Goal: Contribute content

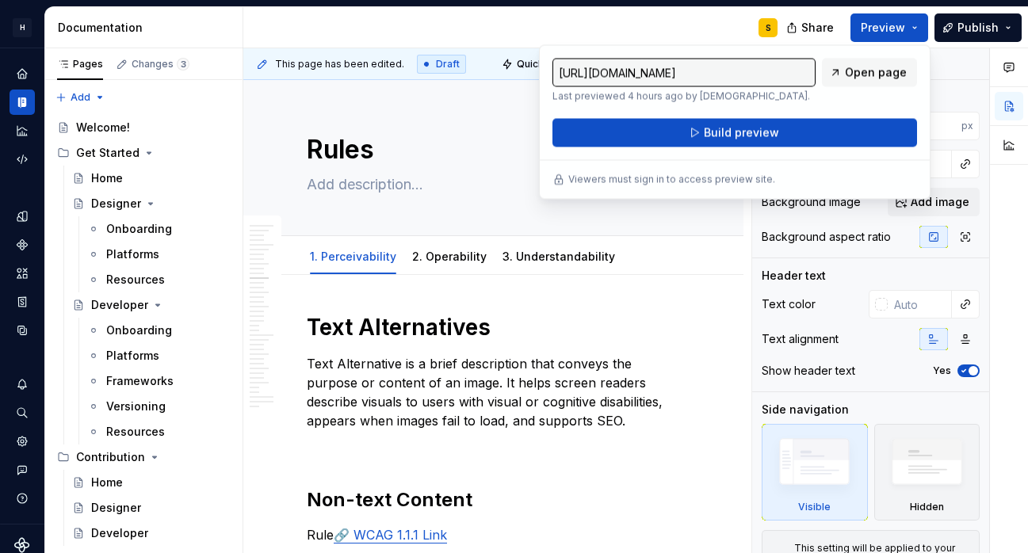
scroll to position [3002, 0]
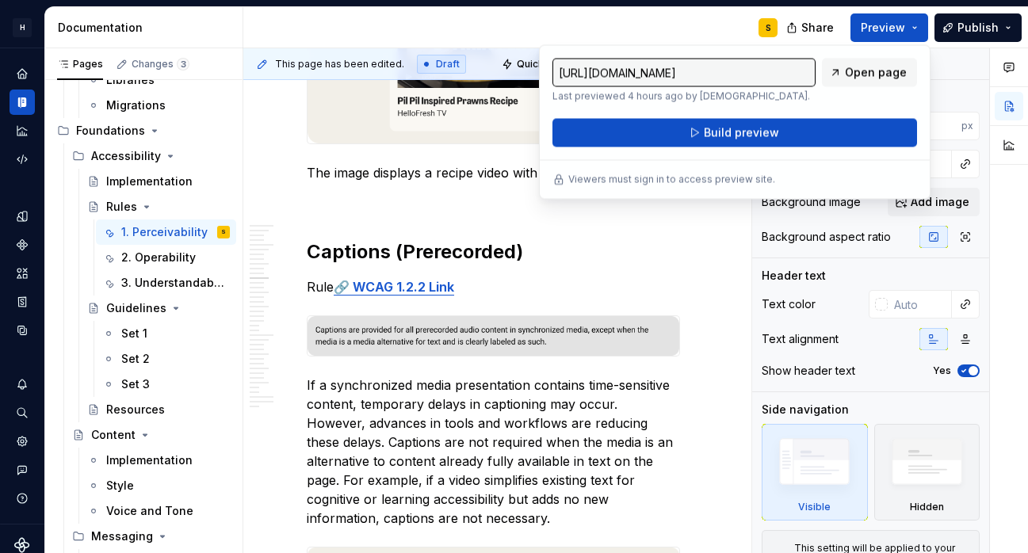
click at [707, 20] on div "S" at bounding box center [516, 27] width 547 height 41
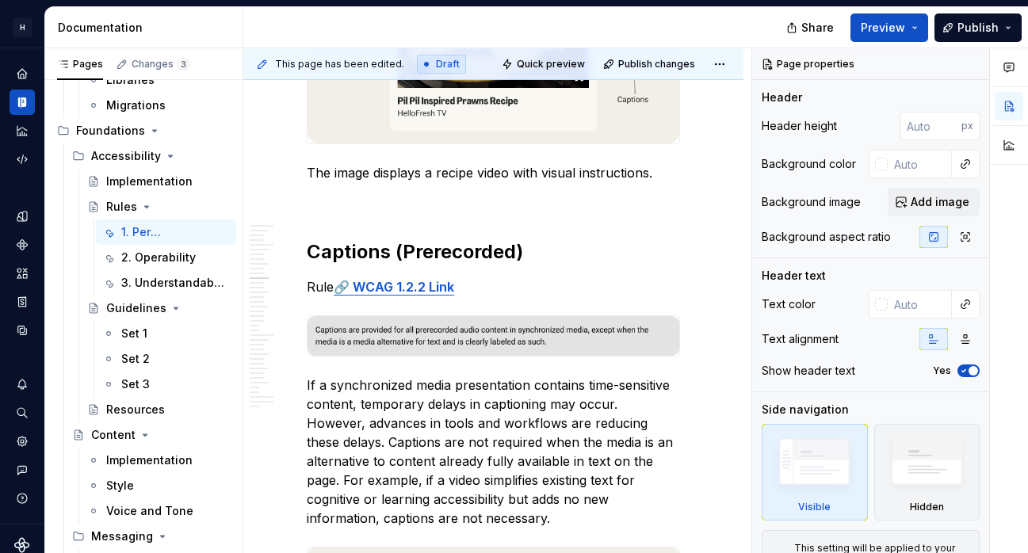
type textarea "*"
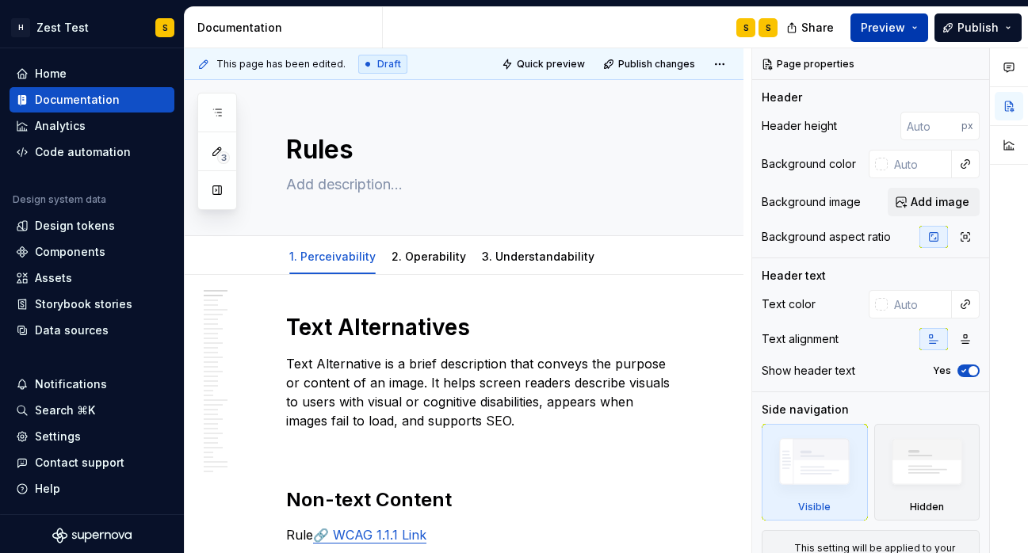
click at [876, 29] on span "Preview" at bounding box center [883, 28] width 44 height 16
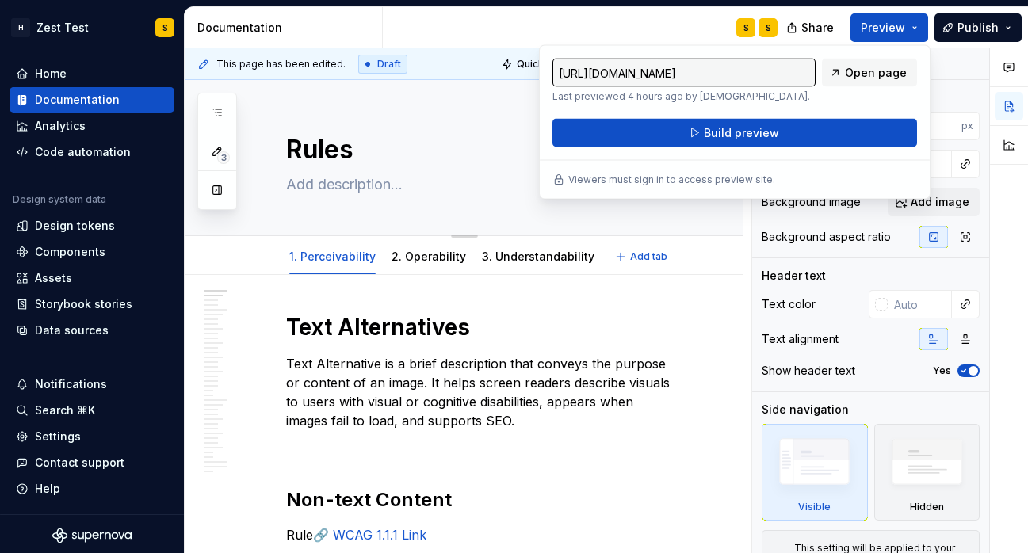
click at [390, 226] on div "Rules" at bounding box center [483, 157] width 394 height 155
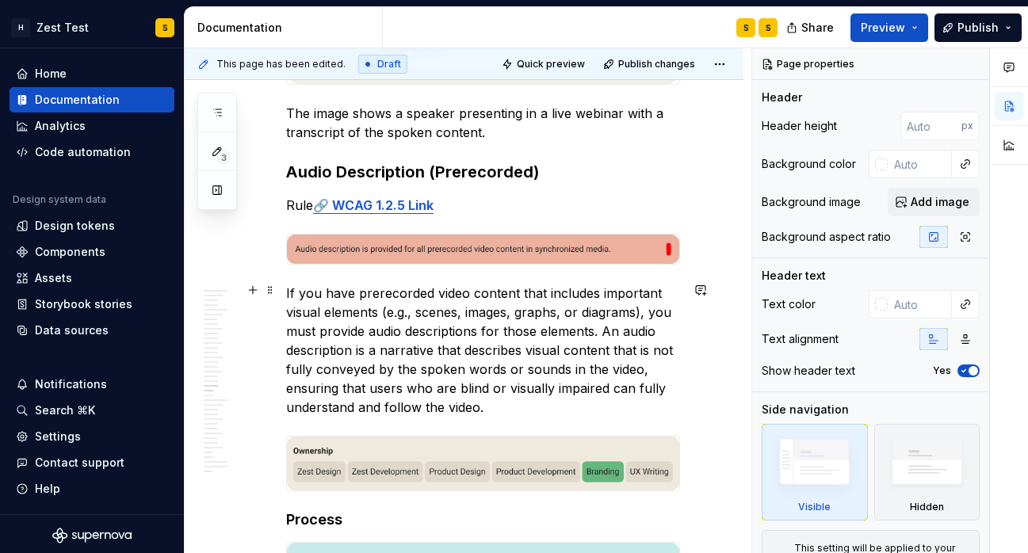
scroll to position [6195, 0]
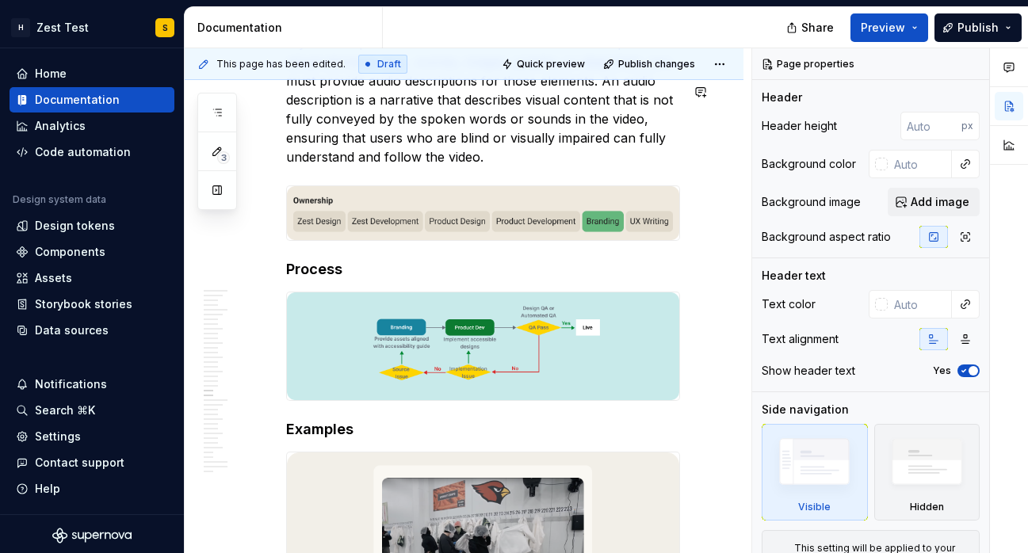
type textarea "*"
